Goal: Task Accomplishment & Management: Use online tool/utility

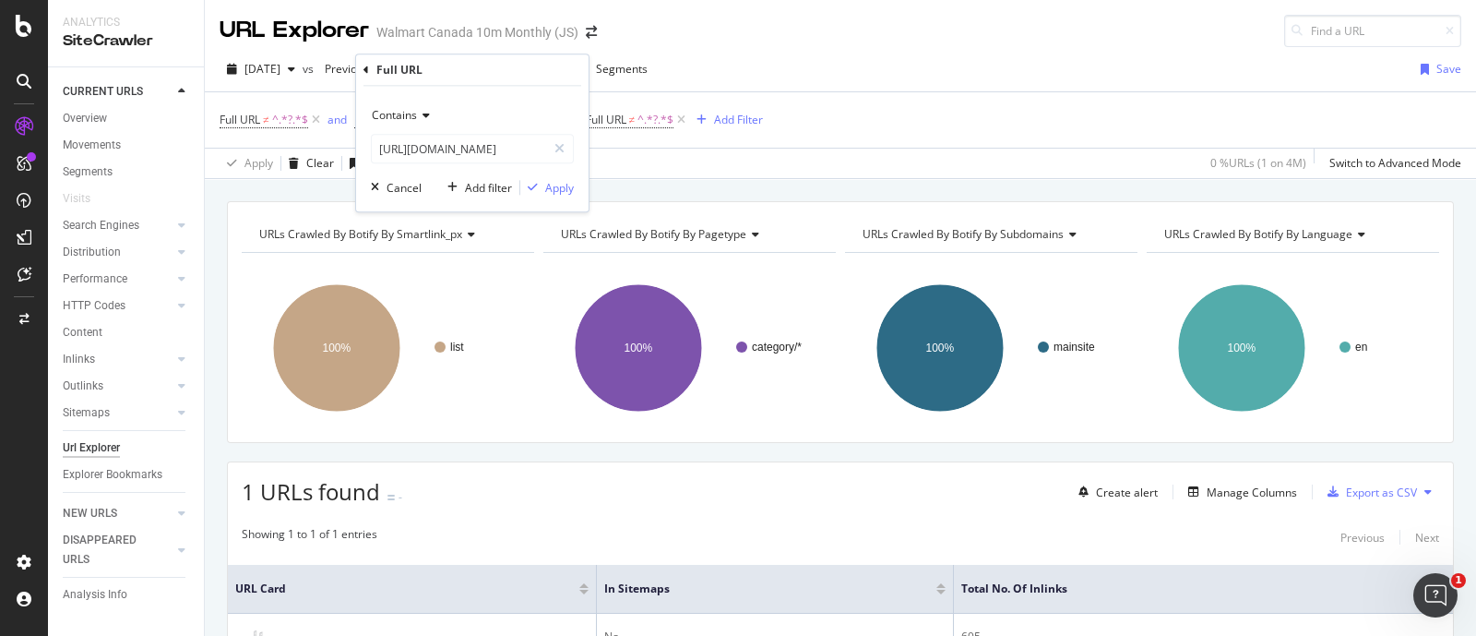
scroll to position [163, 0]
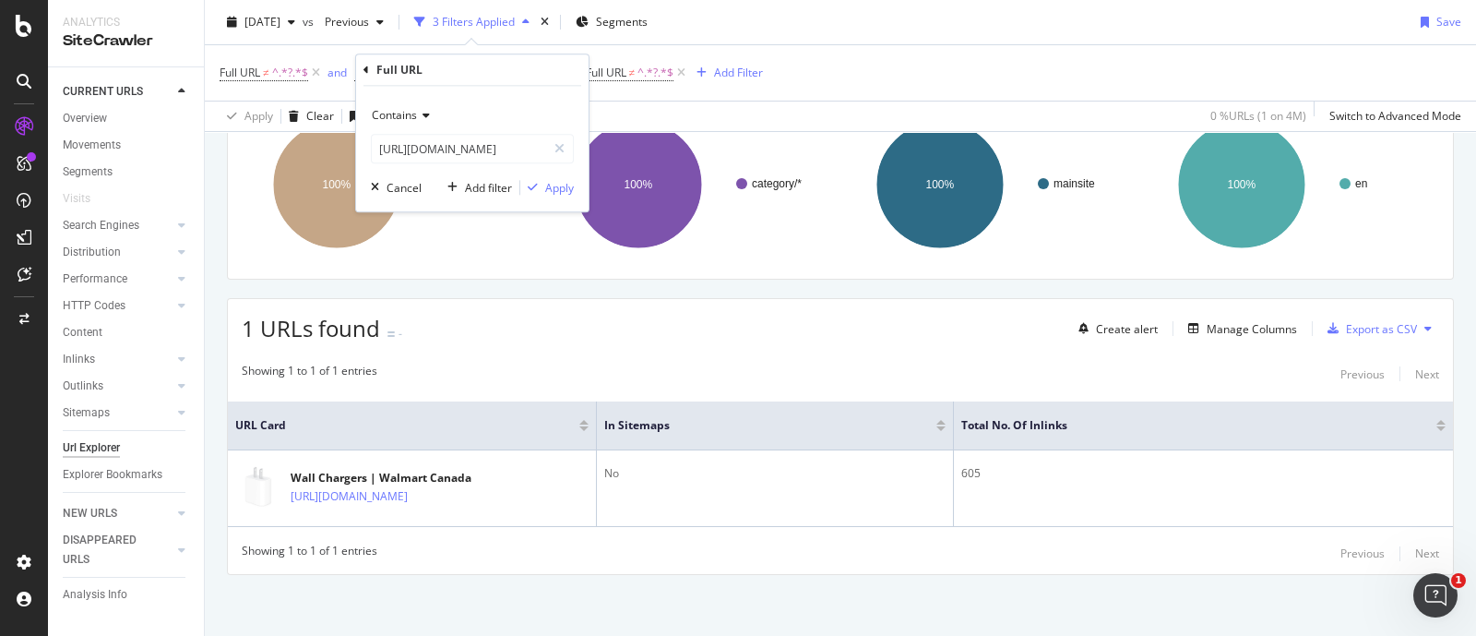
click at [563, 149] on icon at bounding box center [559, 148] width 10 height 13
click at [507, 157] on input "text" at bounding box center [472, 149] width 201 height 30
paste input "[URL][DOMAIN_NAME]"
type input "[URL][DOMAIN_NAME]"
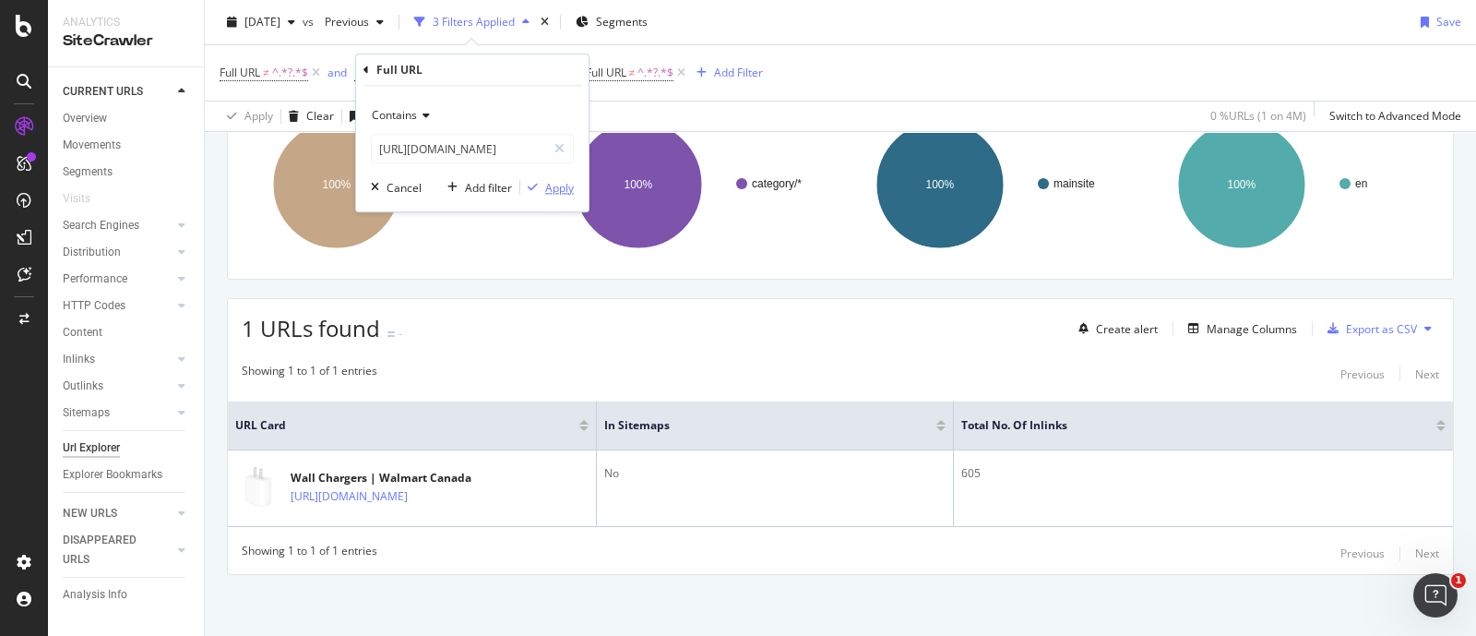
click at [560, 184] on div "Apply" at bounding box center [559, 188] width 29 height 16
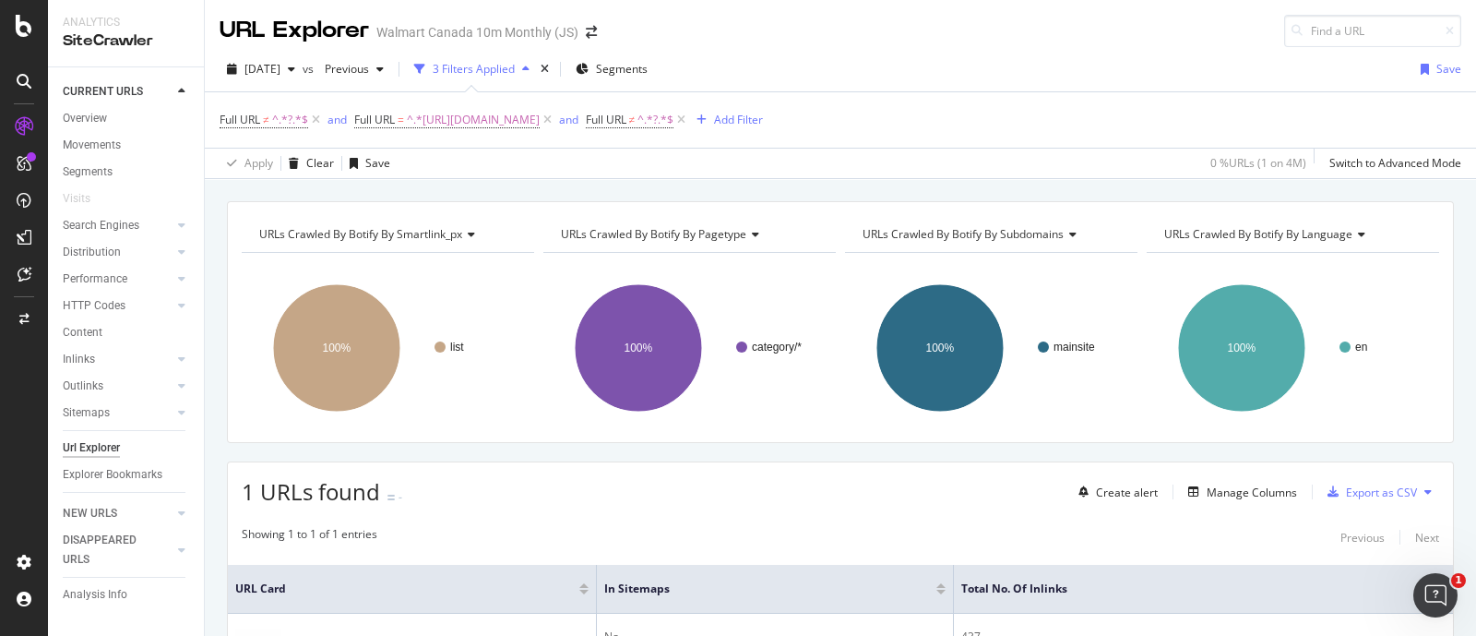
scroll to position [215, 0]
